Goal: Information Seeking & Learning: Learn about a topic

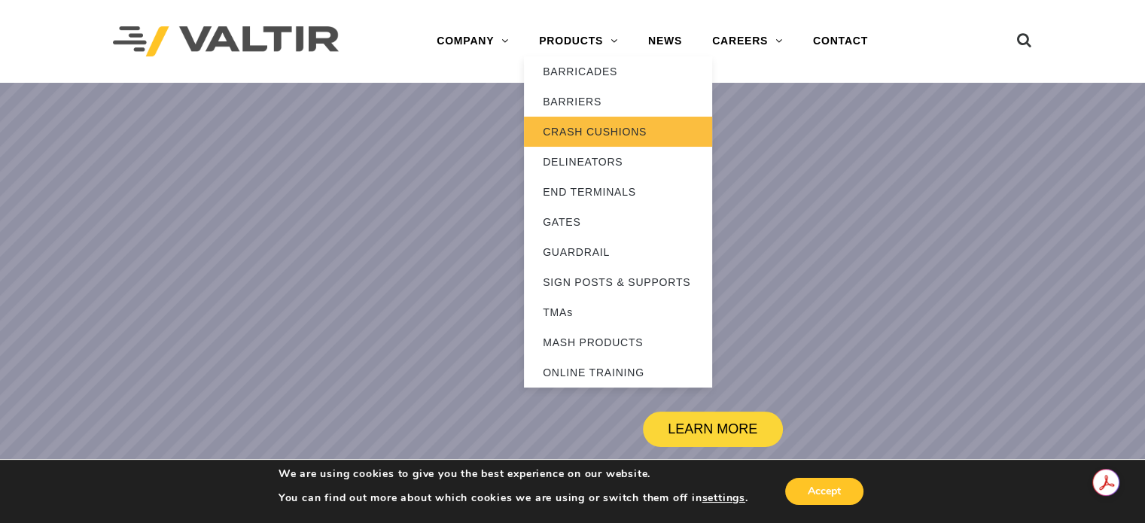
click at [590, 129] on link "CRASH CUSHIONS" at bounding box center [618, 132] width 188 height 30
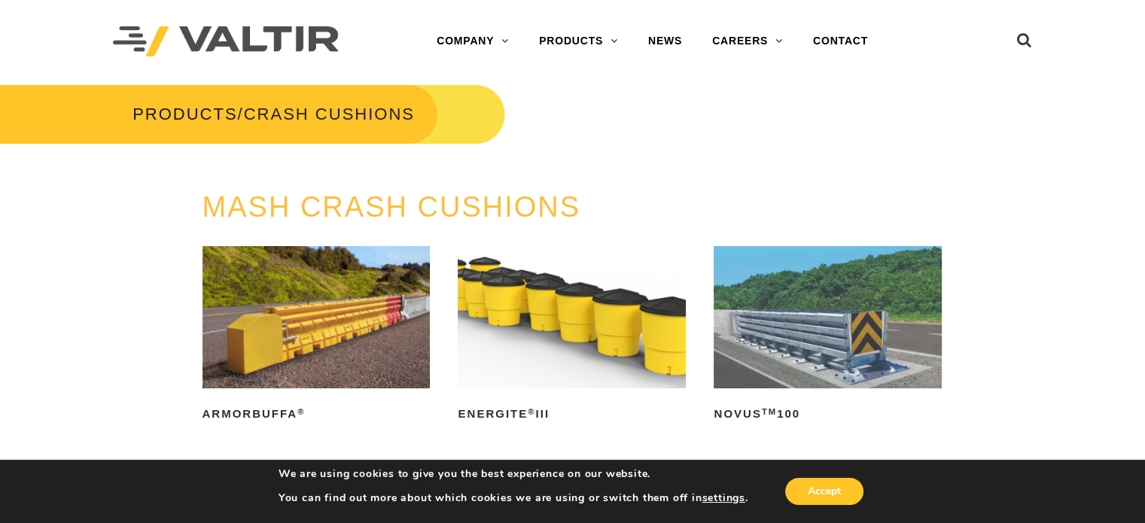
drag, startPoint x: 1148, startPoint y: 47, endPoint x: 1120, endPoint y: 5, distance: 50.5
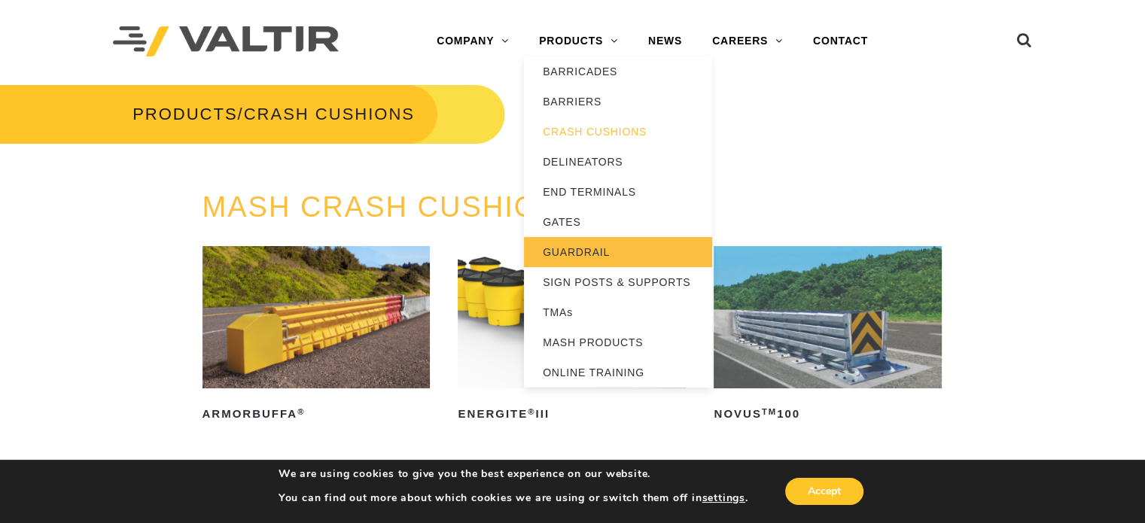
click at [578, 261] on link "GUARDRAIL" at bounding box center [618, 252] width 188 height 30
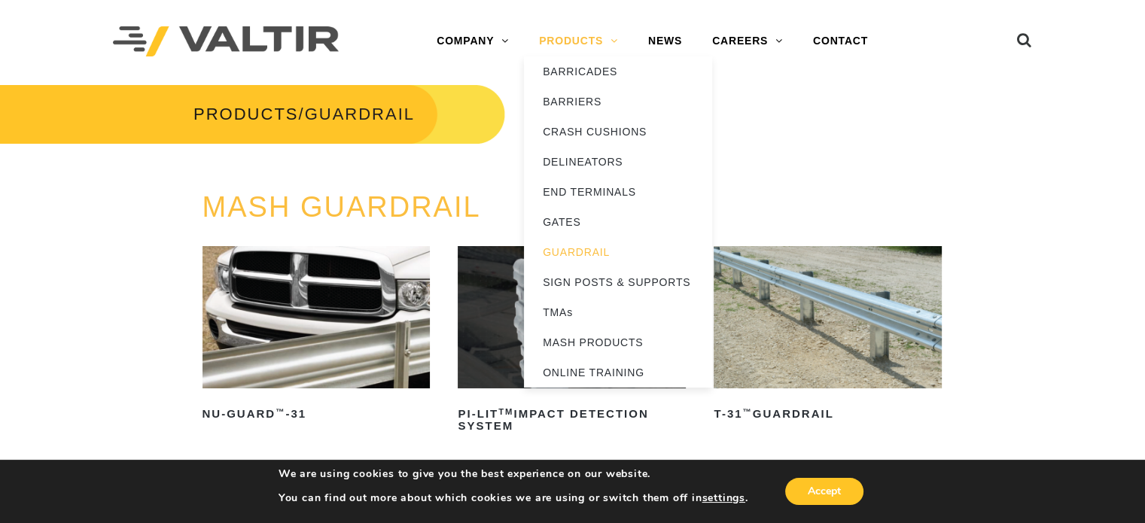
click at [581, 44] on link "PRODUCTS" at bounding box center [578, 41] width 109 height 30
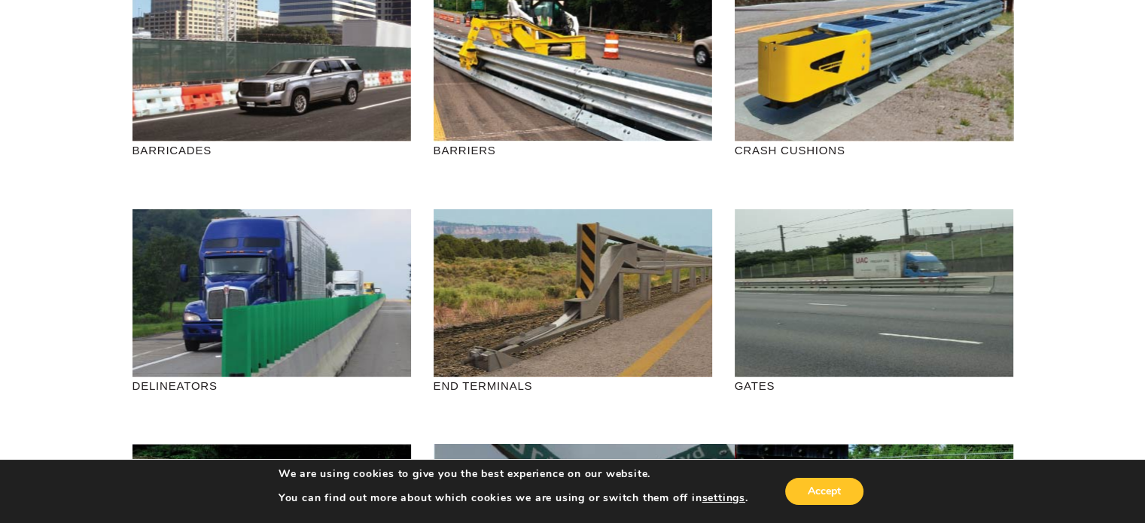
scroll to position [228, 0]
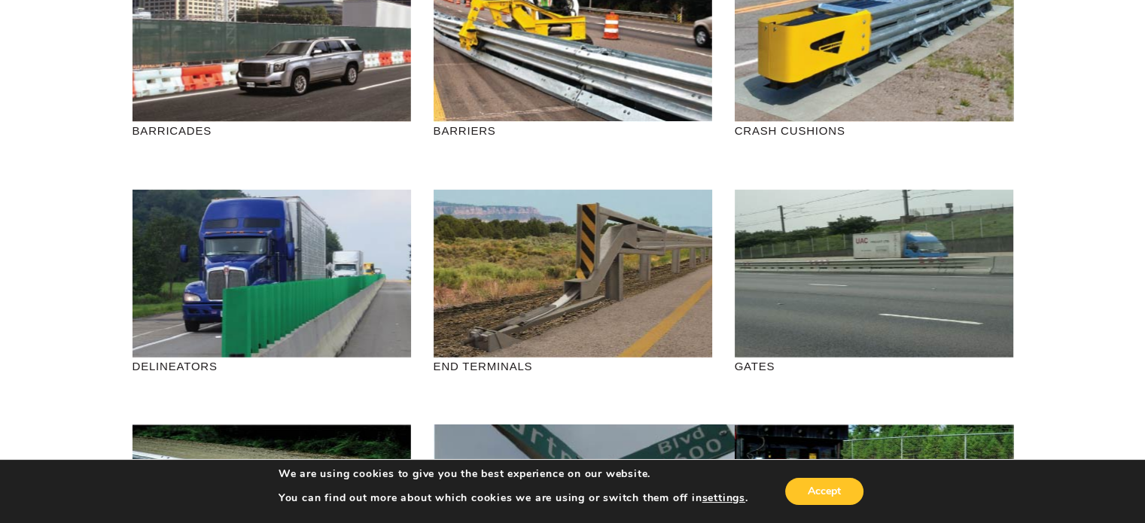
drag, startPoint x: 1154, startPoint y: 96, endPoint x: 1142, endPoint y: 139, distance: 44.8
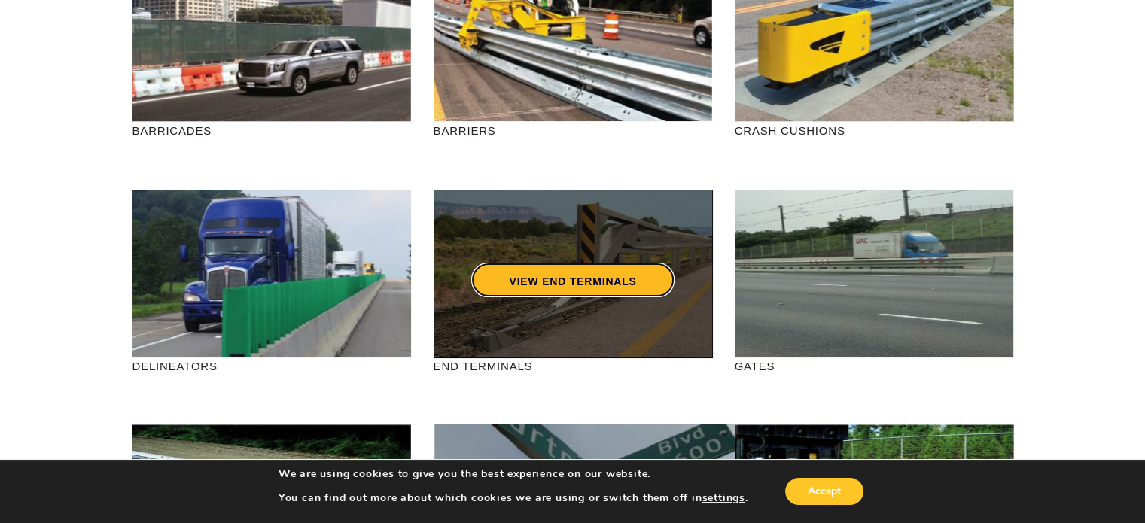
click at [575, 277] on link "VIEW END TERMINALS" at bounding box center [572, 280] width 203 height 35
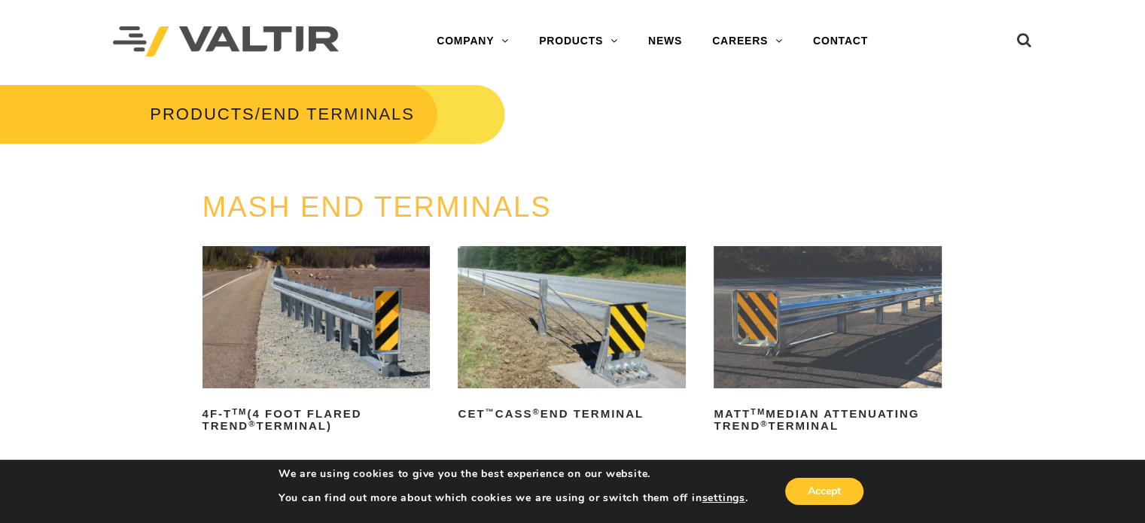
drag, startPoint x: 1151, startPoint y: 66, endPoint x: 1151, endPoint y: 6, distance: 59.5
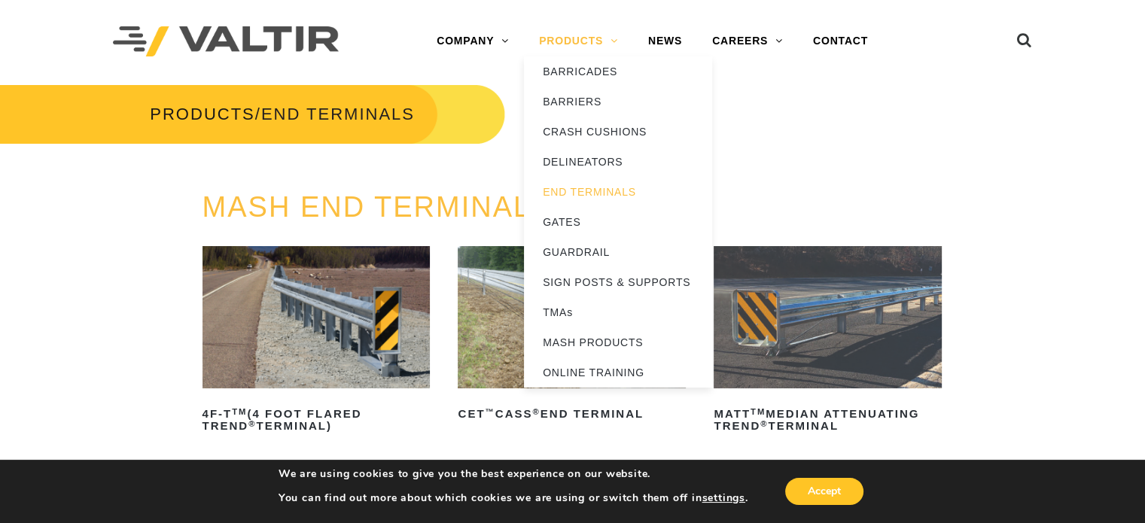
click at [566, 43] on link "PRODUCTS" at bounding box center [578, 41] width 109 height 30
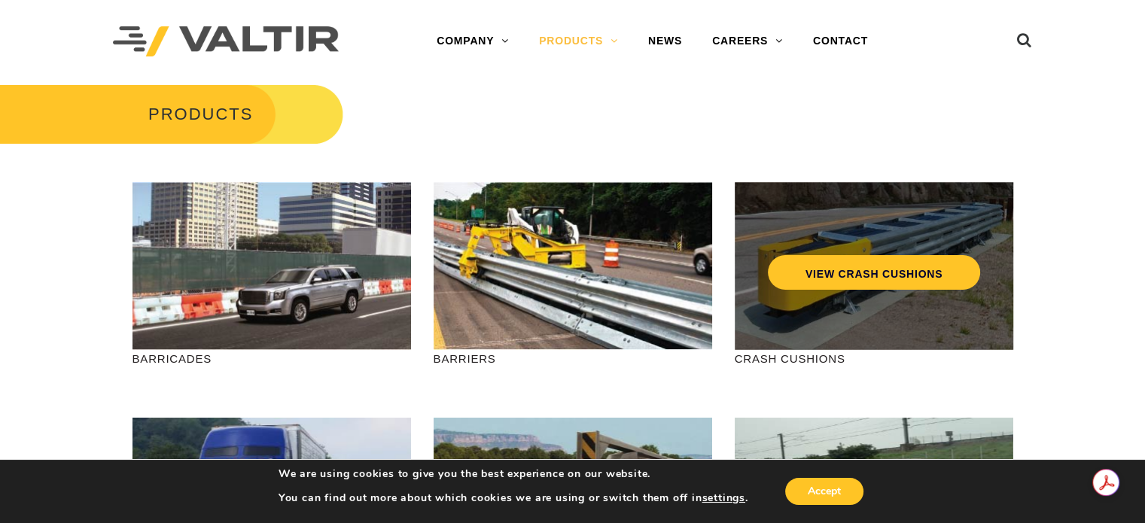
click at [882, 328] on div "VIEW CRASH CUSHIONS" at bounding box center [874, 266] width 279 height 168
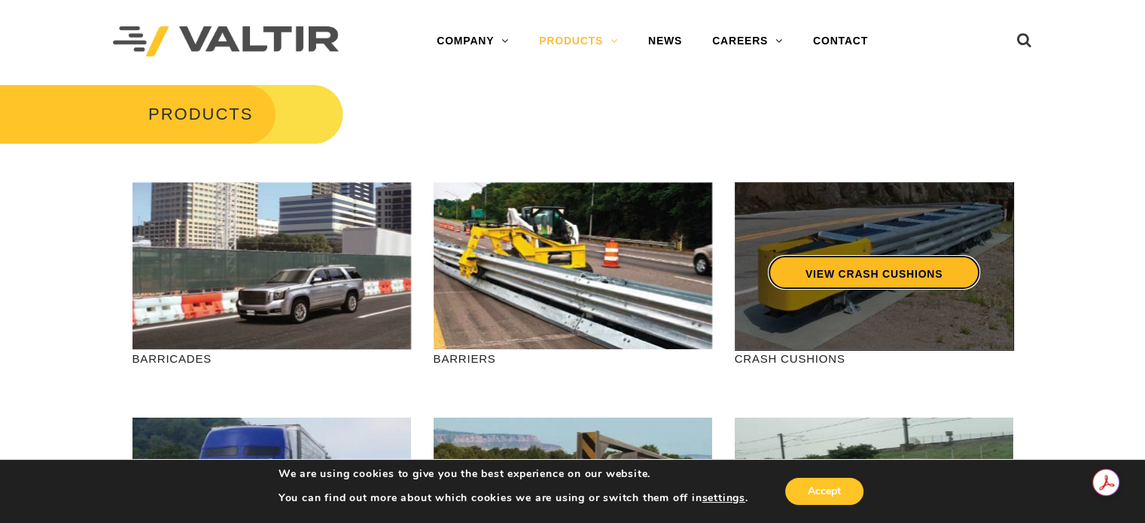
click at [861, 270] on link "VIEW CRASH CUSHIONS" at bounding box center [873, 272] width 212 height 35
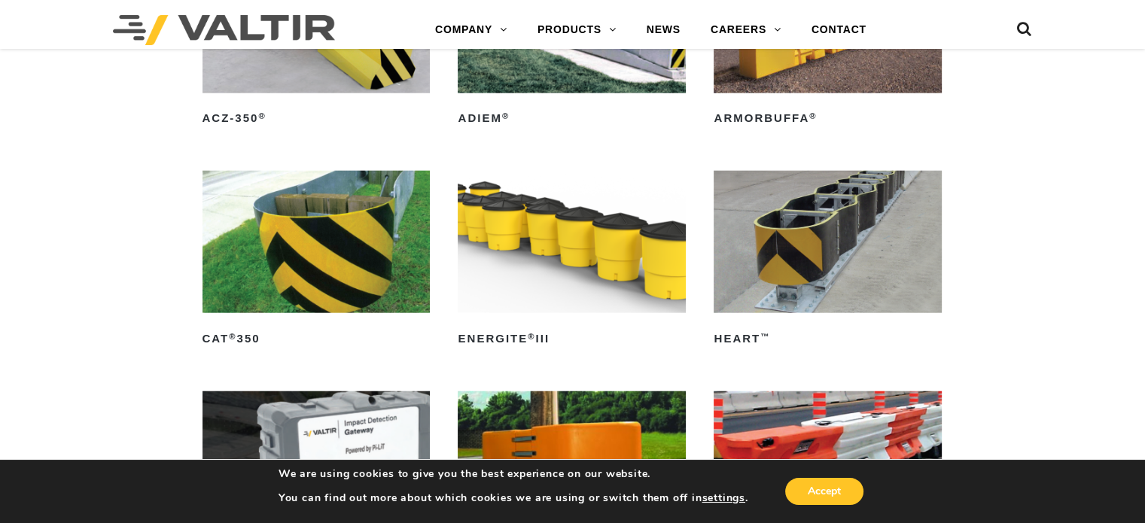
scroll to position [3670, 0]
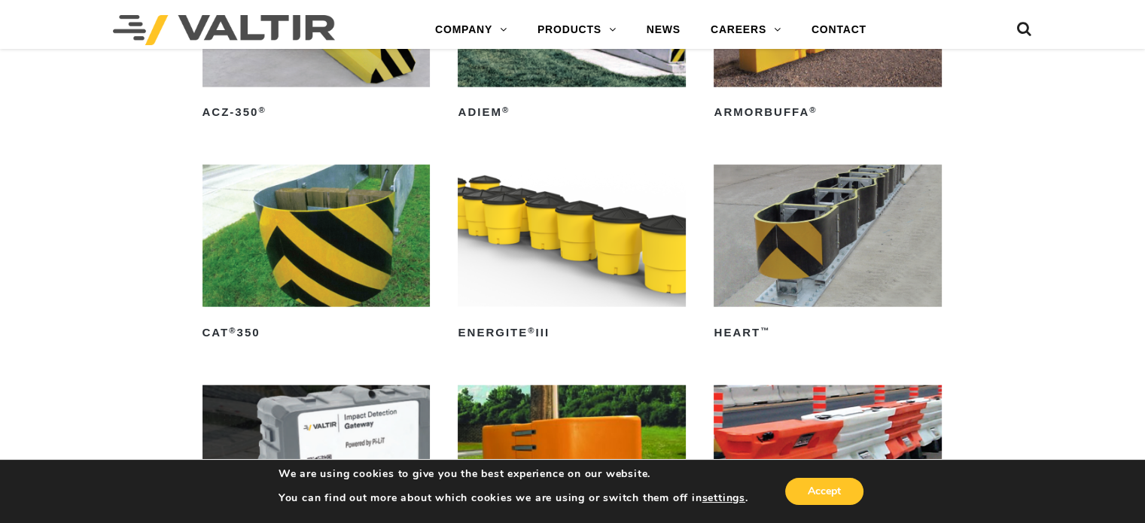
click at [367, 200] on img at bounding box center [317, 236] width 228 height 142
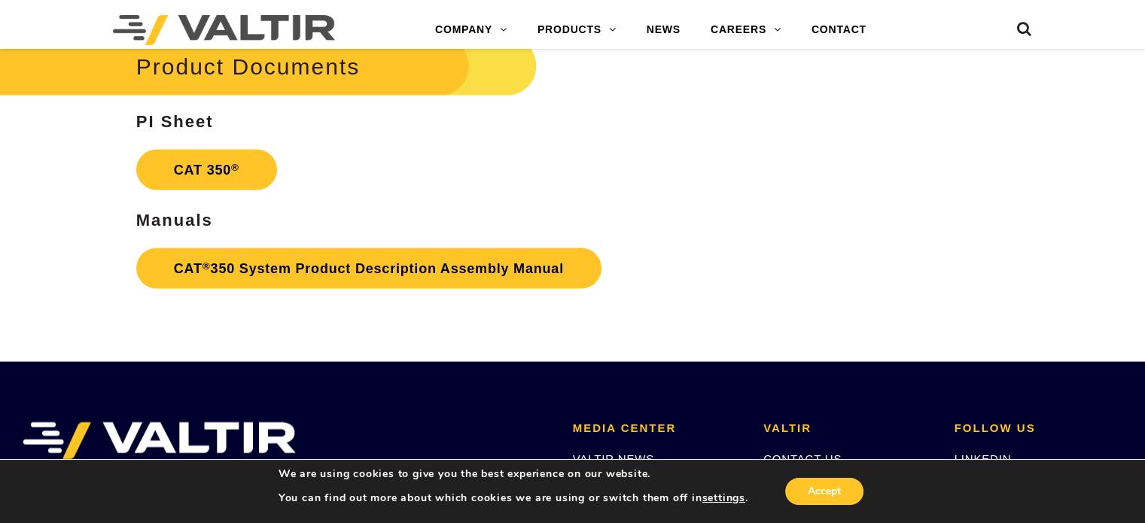
scroll to position [2817, 0]
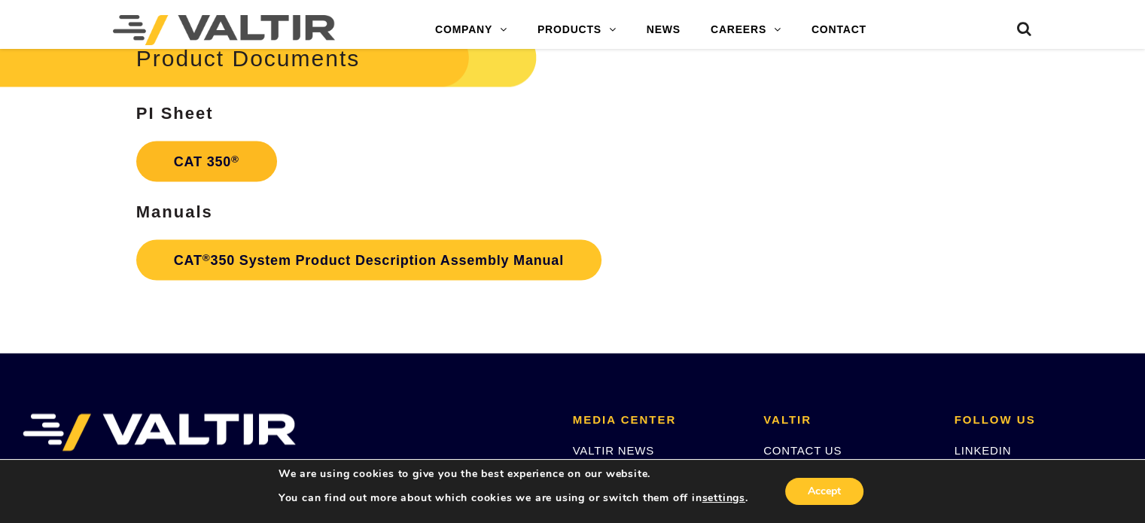
click at [216, 156] on link "CAT 350 ®" at bounding box center [206, 161] width 141 height 41
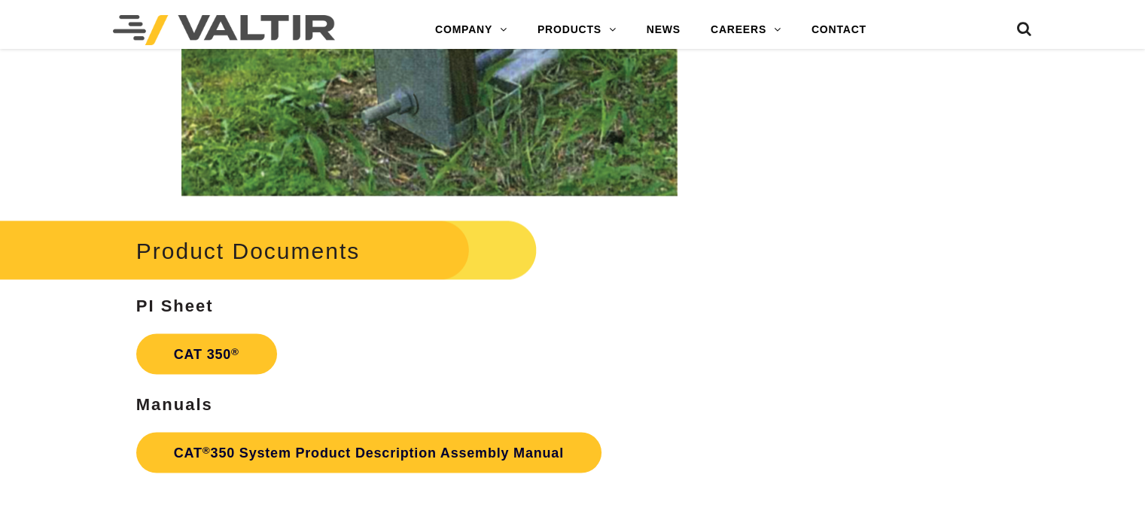
scroll to position [2817, 0]
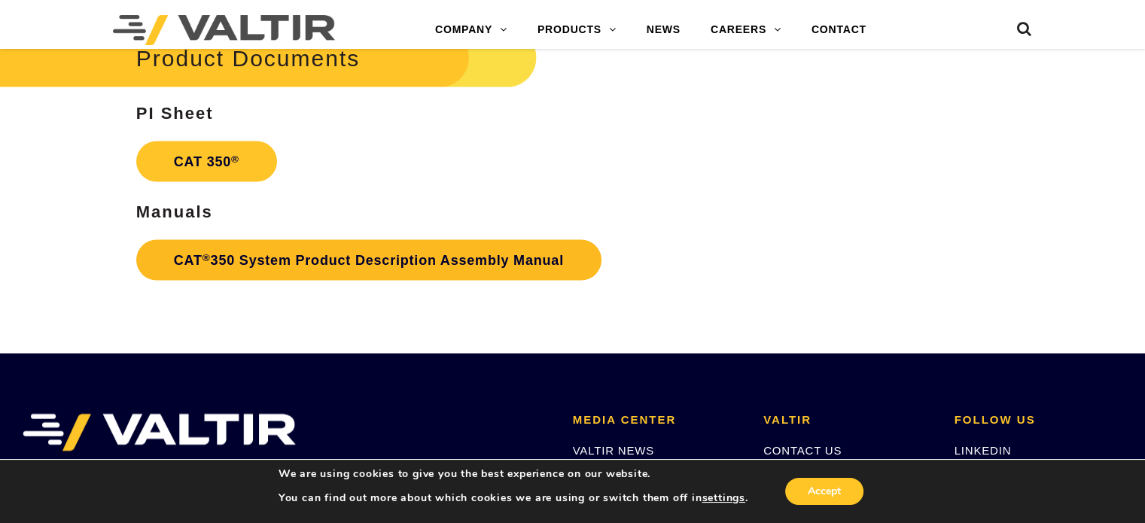
click at [314, 251] on link "CAT ® 350 System Product Description Assembly Manual" at bounding box center [368, 259] width 465 height 41
